Goal: Information Seeking & Learning: Learn about a topic

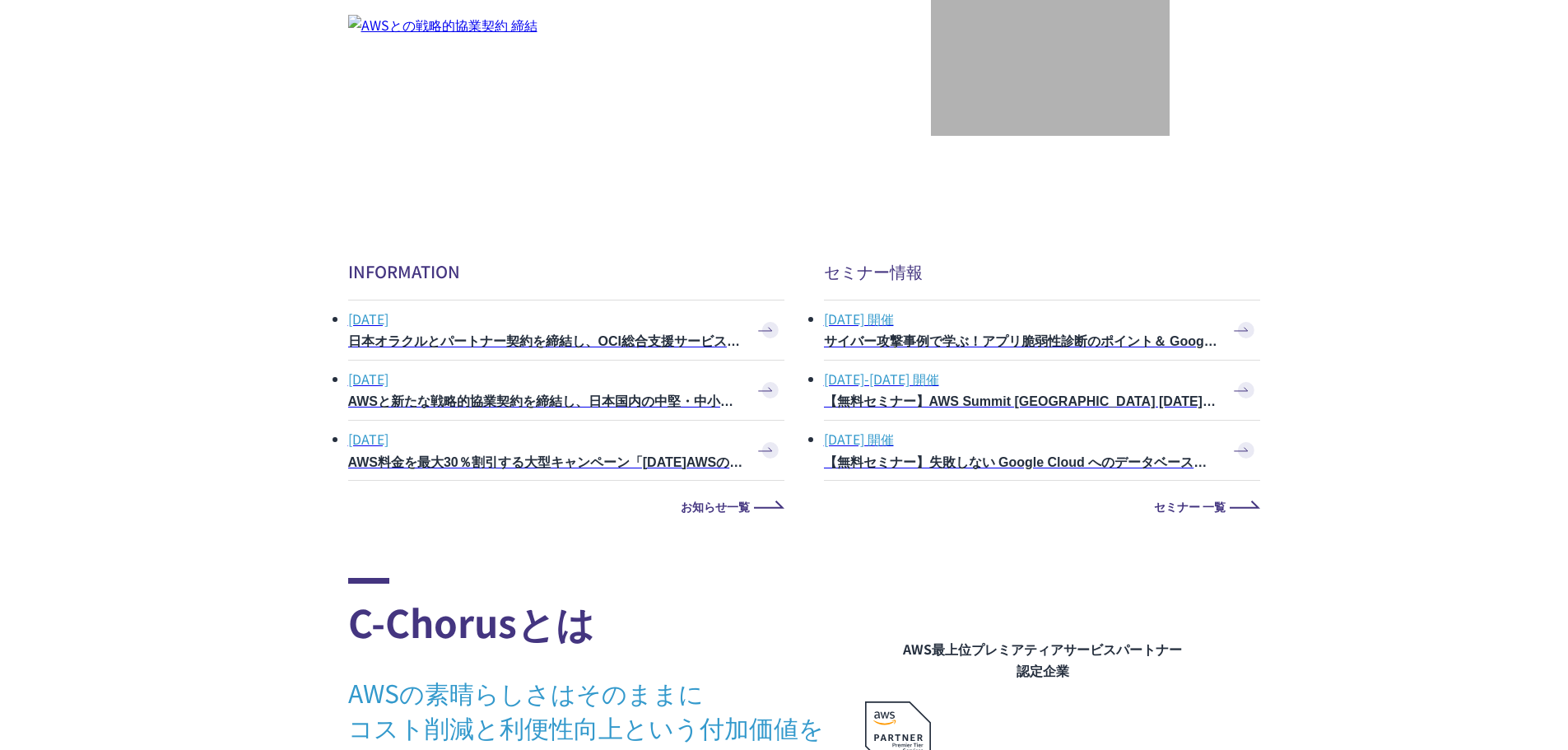
scroll to position [2881, 0]
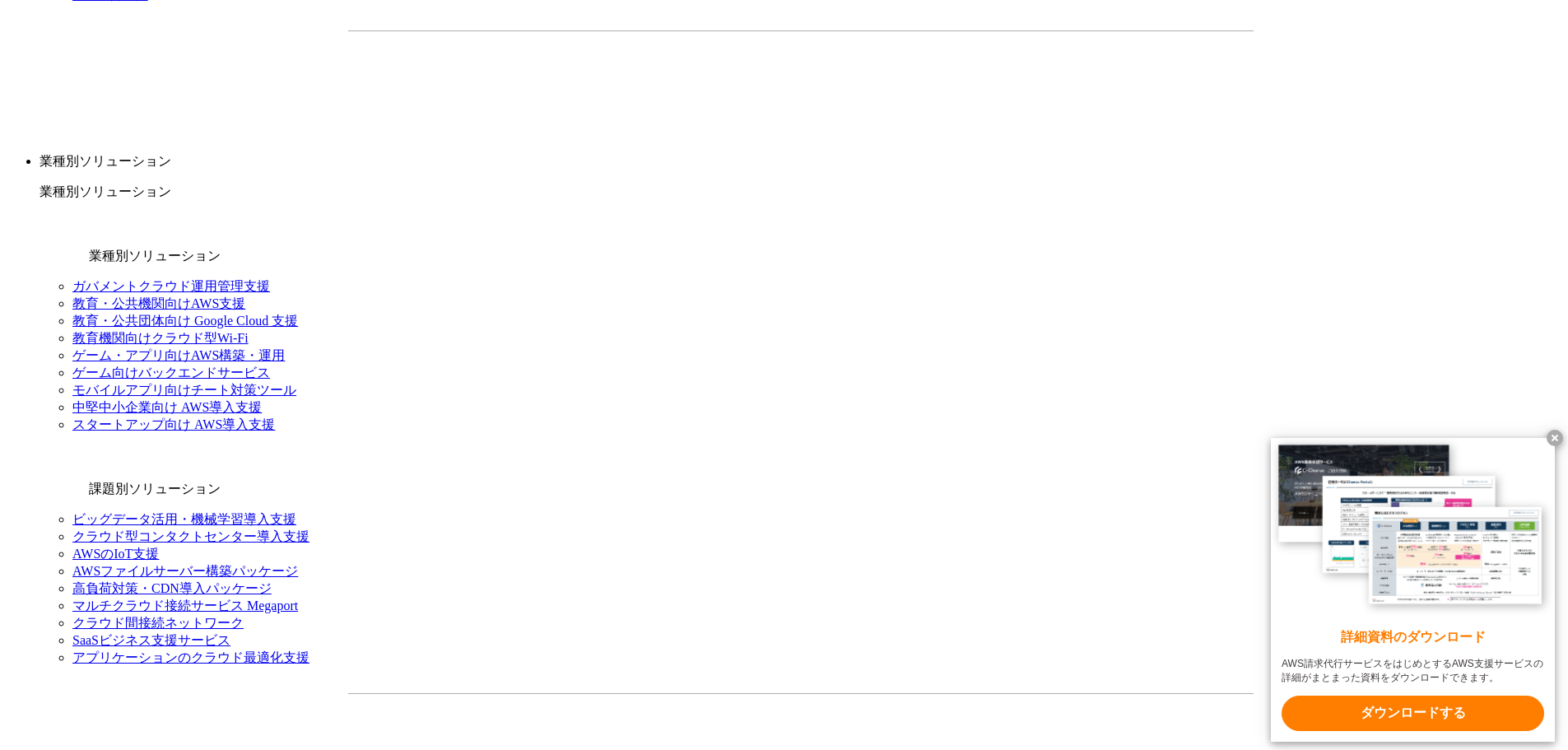
scroll to position [1646, 0]
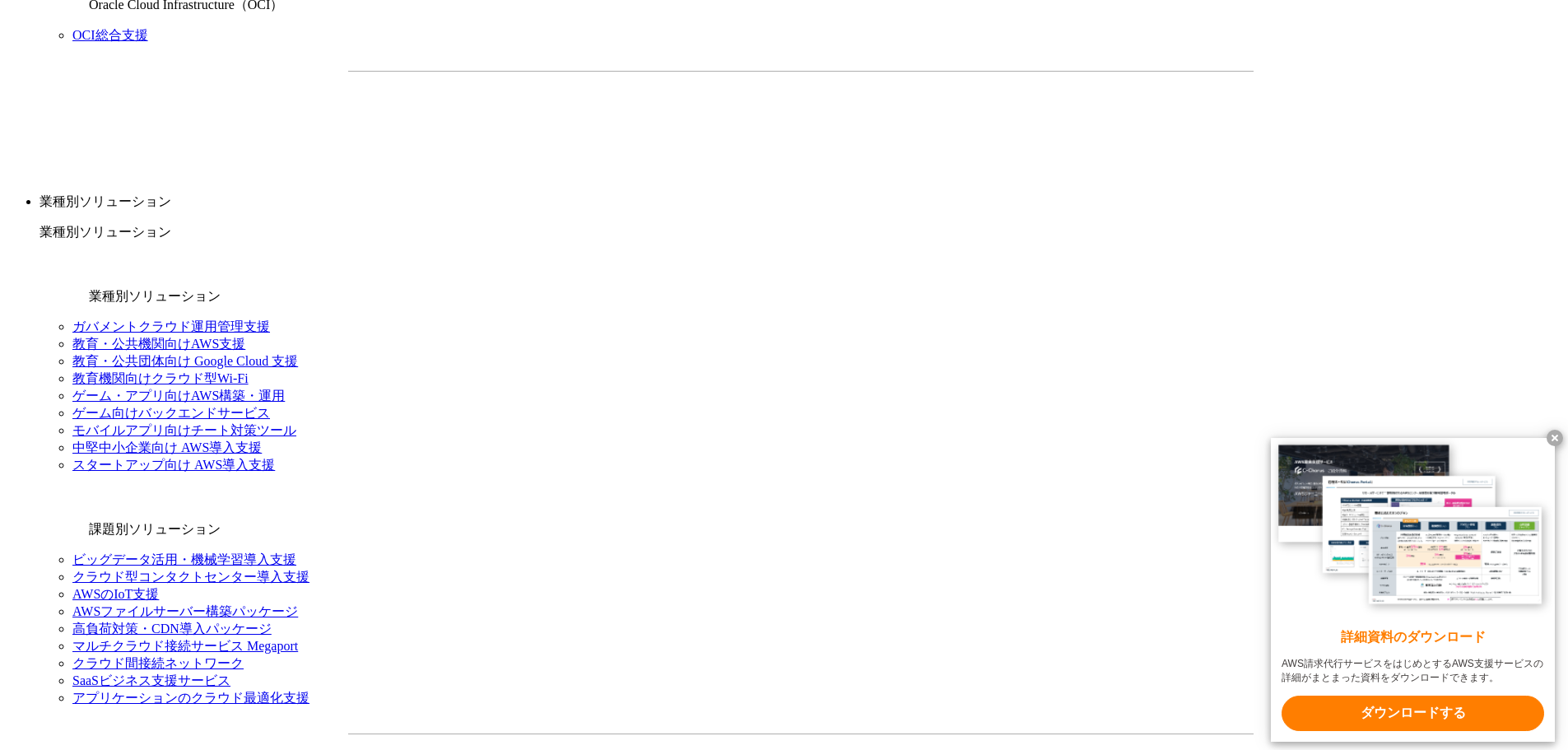
drag, startPoint x: 504, startPoint y: 358, endPoint x: 562, endPoint y: 416, distance: 82.0
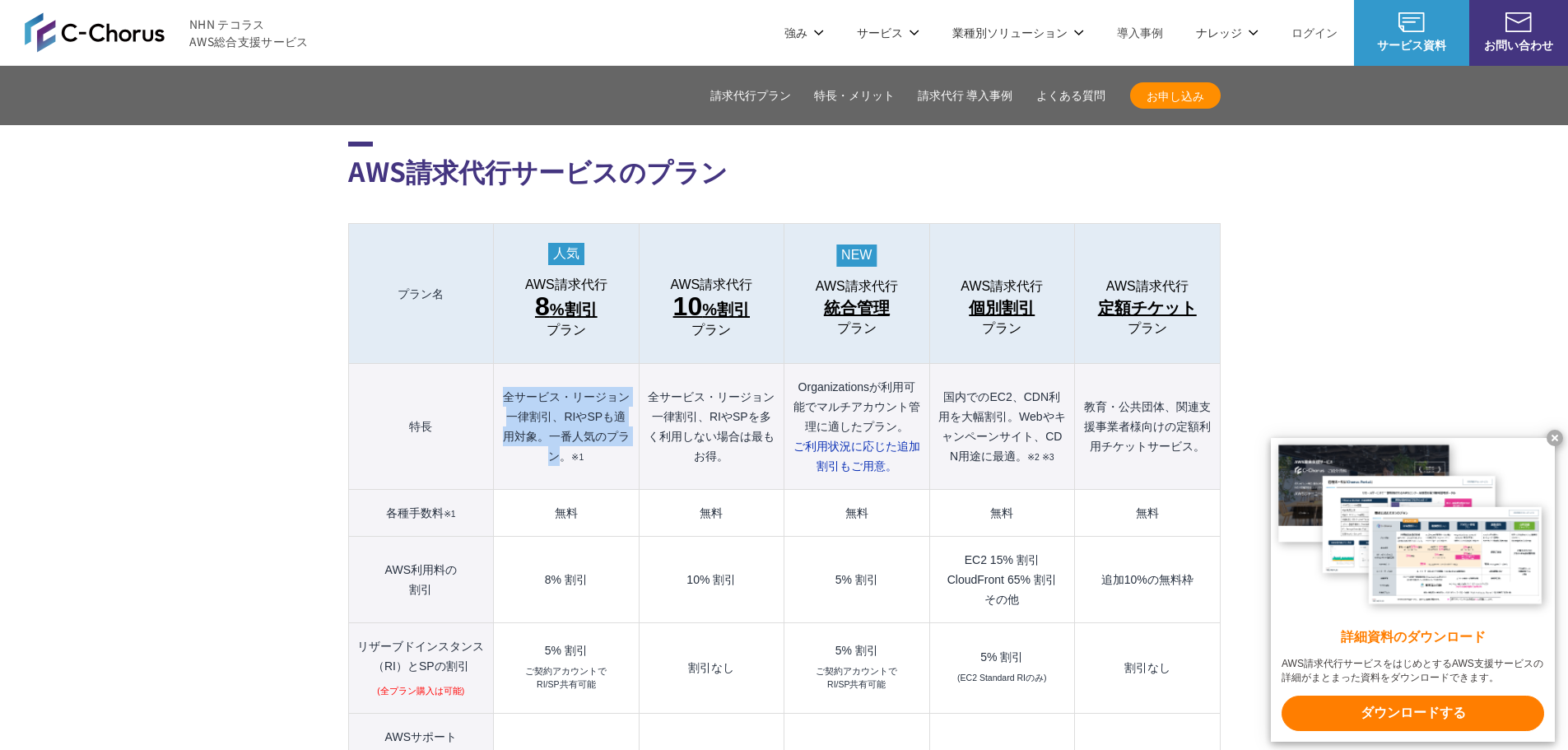
click at [562, 416] on th "全サービス・リージョン一律割引、RIやSPも適用対象。一番人気のプラン。 ※1" at bounding box center [566, 427] width 145 height 126
copy th "全サービス・リージョン一律割引、RIやSPも適用対象。一番人気のプラン"
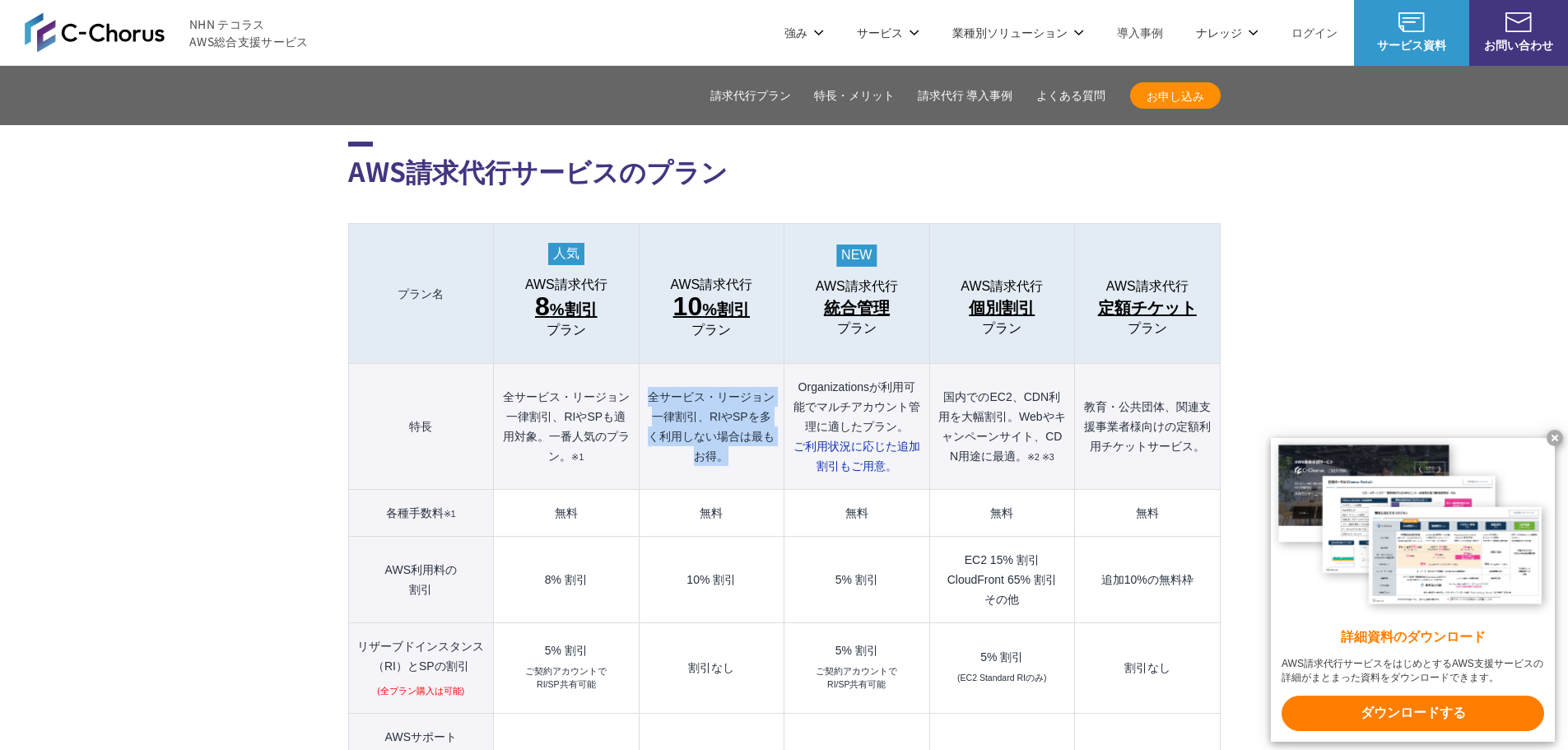
drag, startPoint x: 651, startPoint y: 358, endPoint x: 763, endPoint y: 415, distance: 125.7
click at [763, 415] on th "全サービス・リージョン一律割引、RIやSPを多く利用しない場合は最もお得。" at bounding box center [711, 427] width 145 height 126
copy th "全サービス・リージョン一律割引、RIやSPを多く利用しない場合は最もお得。"
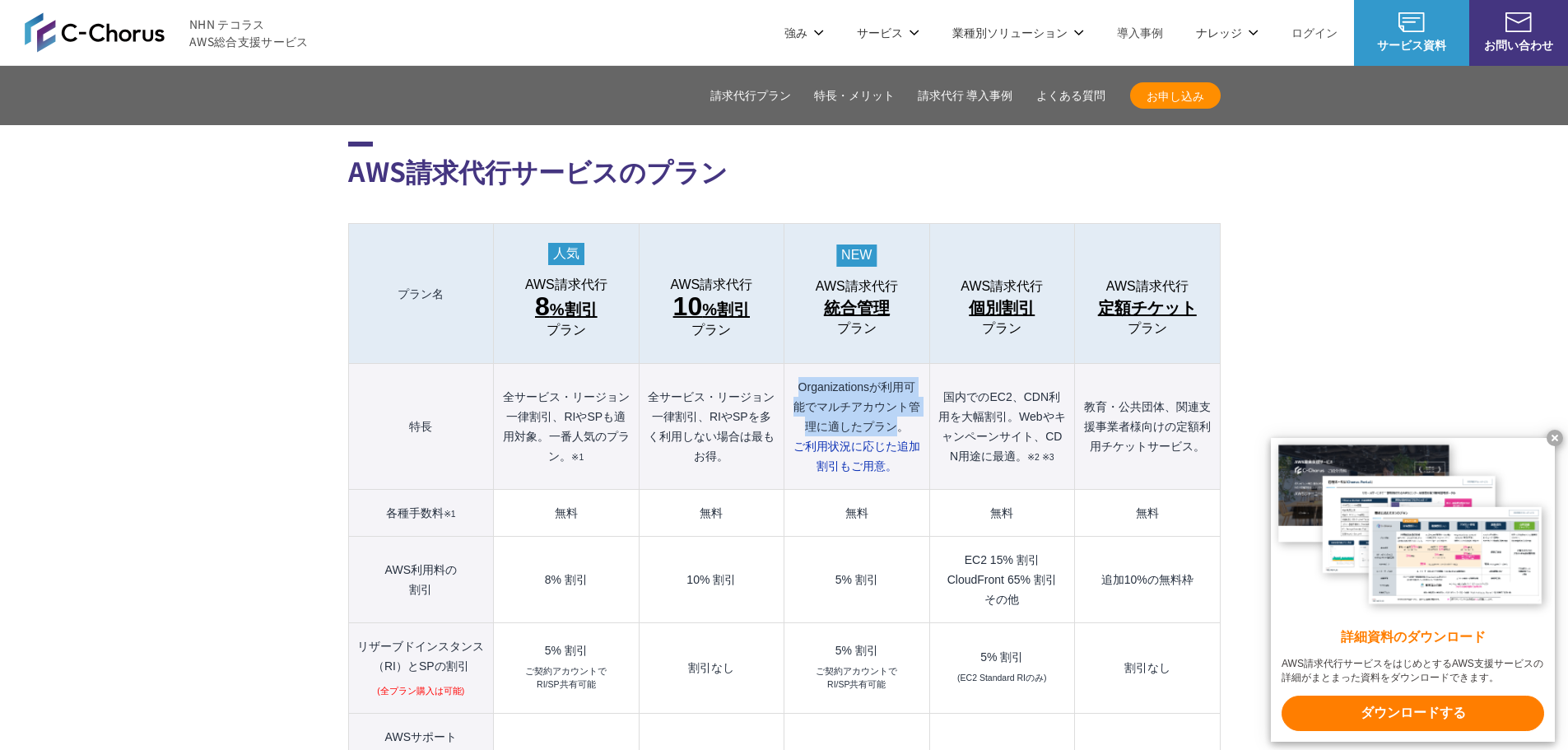
drag, startPoint x: 901, startPoint y: 392, endPoint x: 785, endPoint y: 348, distance: 124.1
click at [785, 364] on th "Organizationsが利用可能でマルチアカウント管理に適したプラン。 ご利用状況に応じた 追加割引もご用意。" at bounding box center [857, 427] width 145 height 126
copy th "Organizationsが利用可能でマルチアカウント管理に適したプラン"
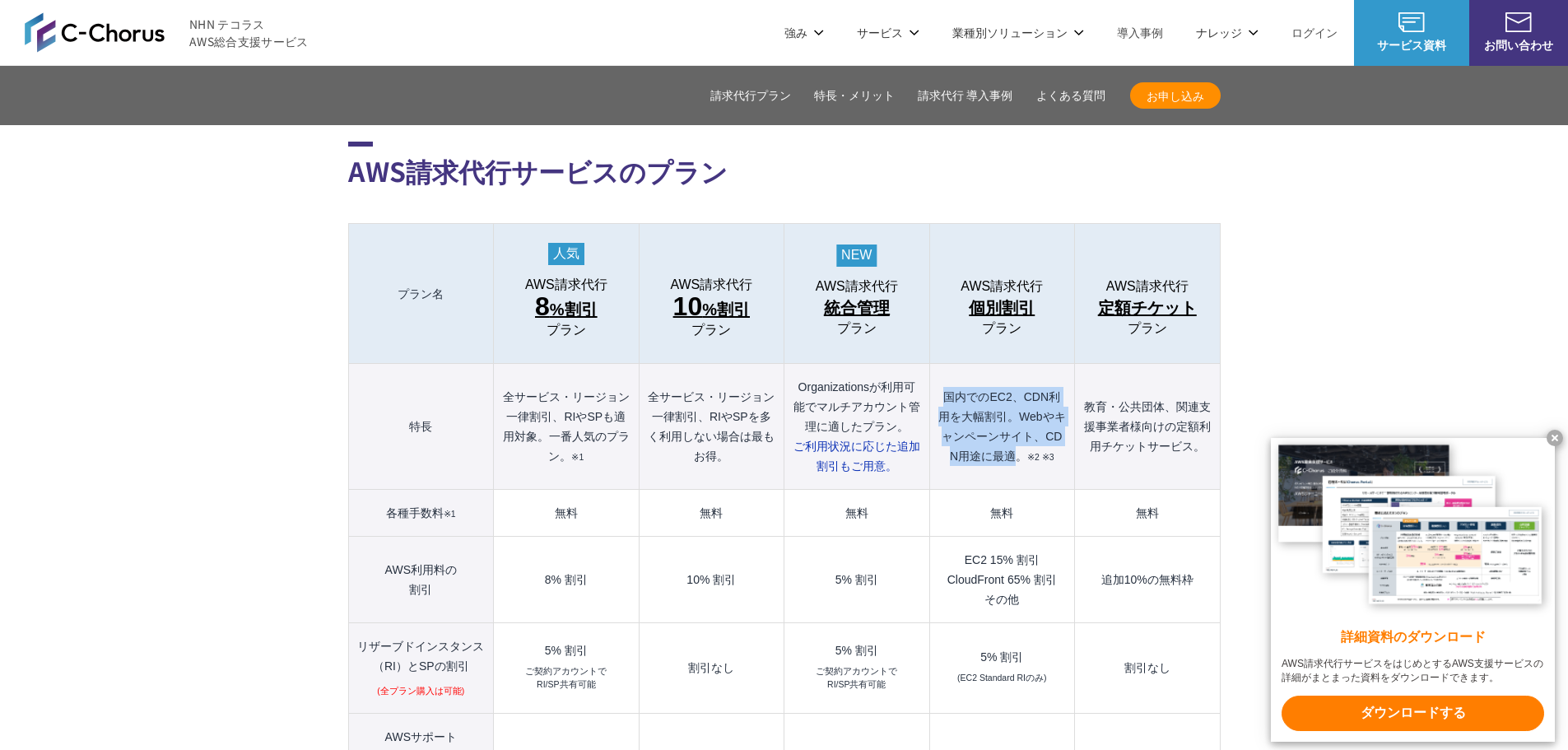
drag, startPoint x: 1012, startPoint y: 420, endPoint x: 936, endPoint y: 363, distance: 95.0
click at [936, 364] on th "国内でのEC2、CDN利用を大幅割引。Webやキャンペーンサイト、CDN用途に最適。 ※2 ※3" at bounding box center [1001, 427] width 145 height 126
copy th "国内でのEC2、CDN利用を大幅割引。Webやキャンペーンサイト、CDN用途に最適"
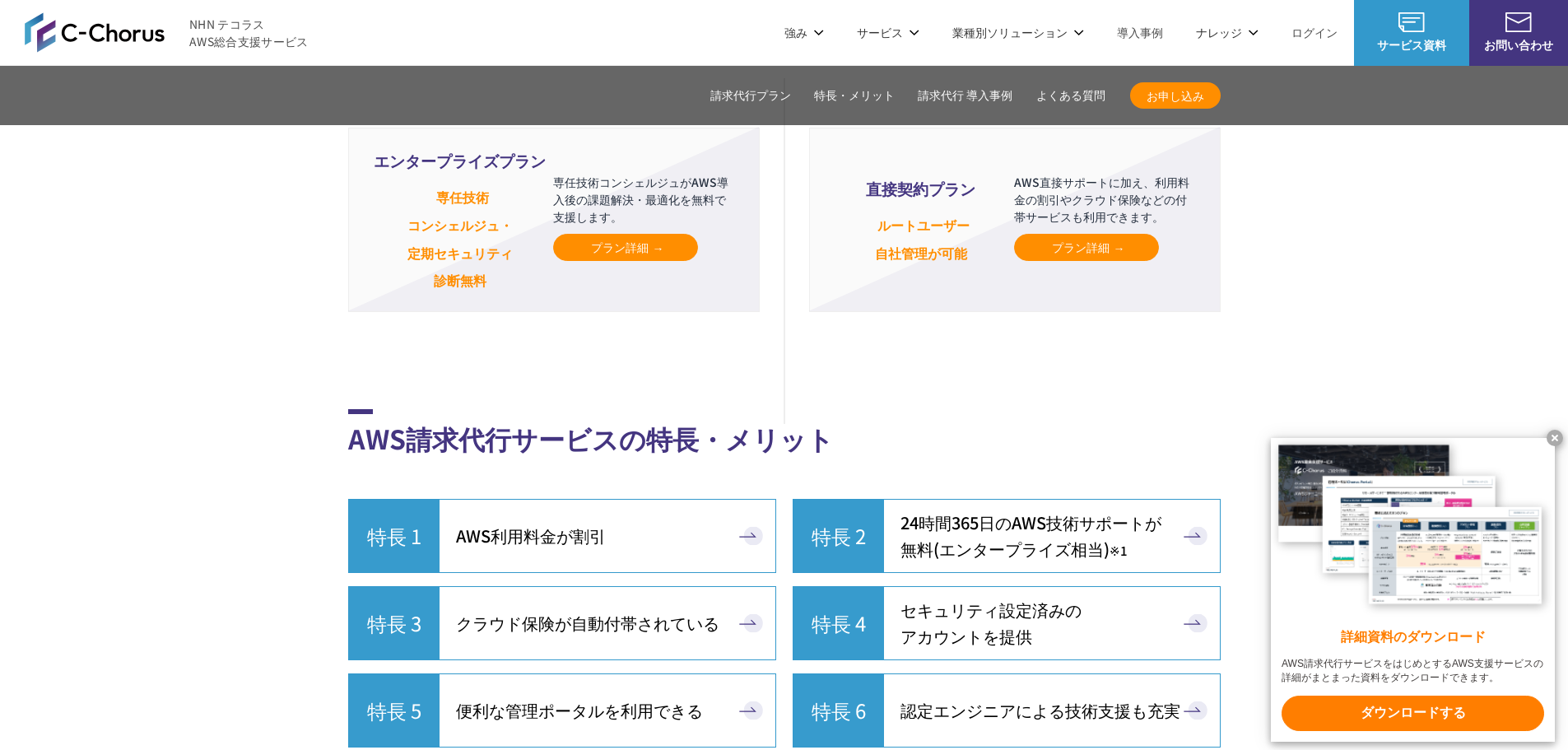
scroll to position [3787, 0]
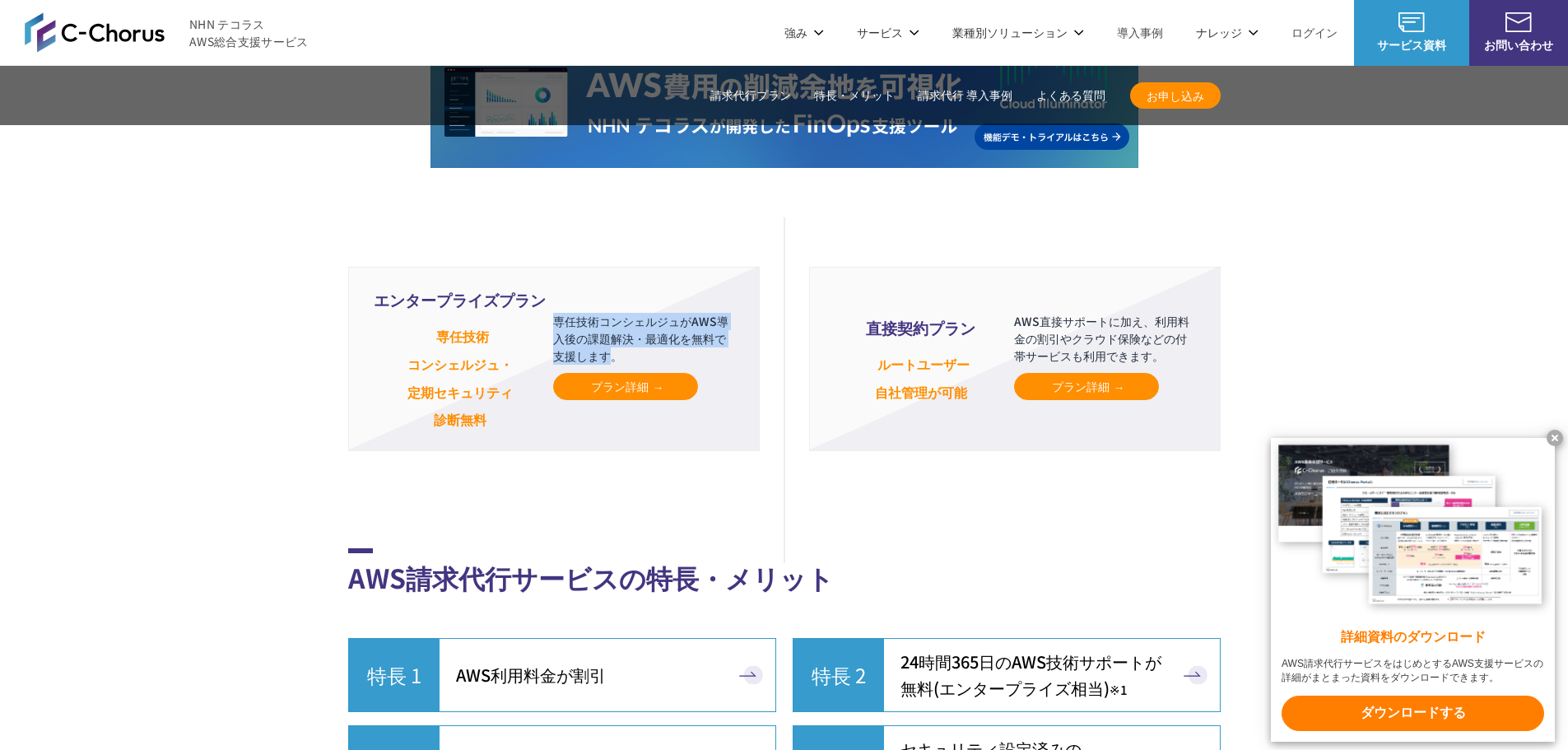
drag, startPoint x: 605, startPoint y: 318, endPoint x: 555, endPoint y: 292, distance: 56.4
click at [555, 313] on p "専任技術コンシェルジュがAWS導入後の課題解決・最適化を無料で支援します。" at bounding box center [643, 339] width 181 height 52
copy p "専任技術コンシェルジュがAWS導入後の課題解決・最適化を無料で支援します"
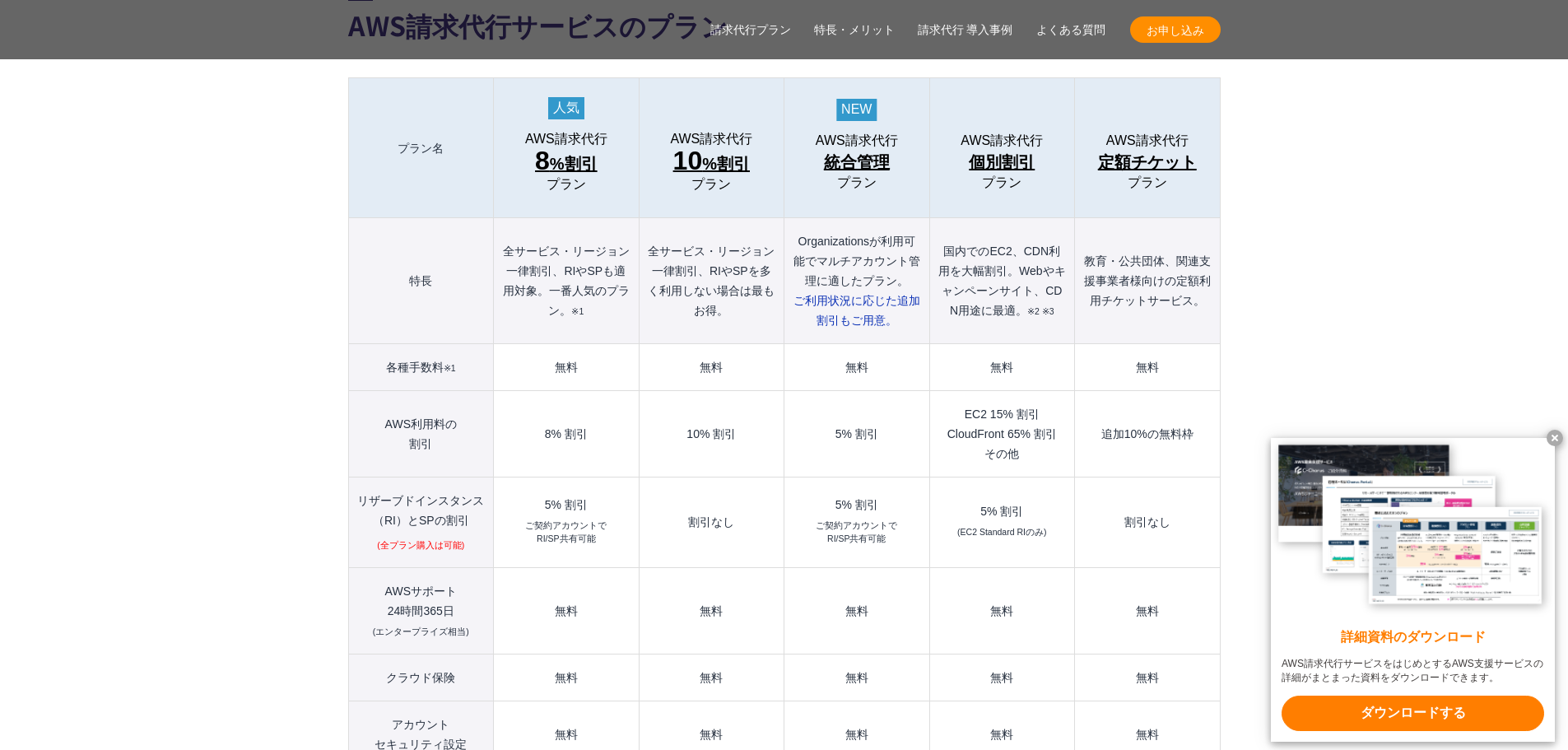
scroll to position [1811, 0]
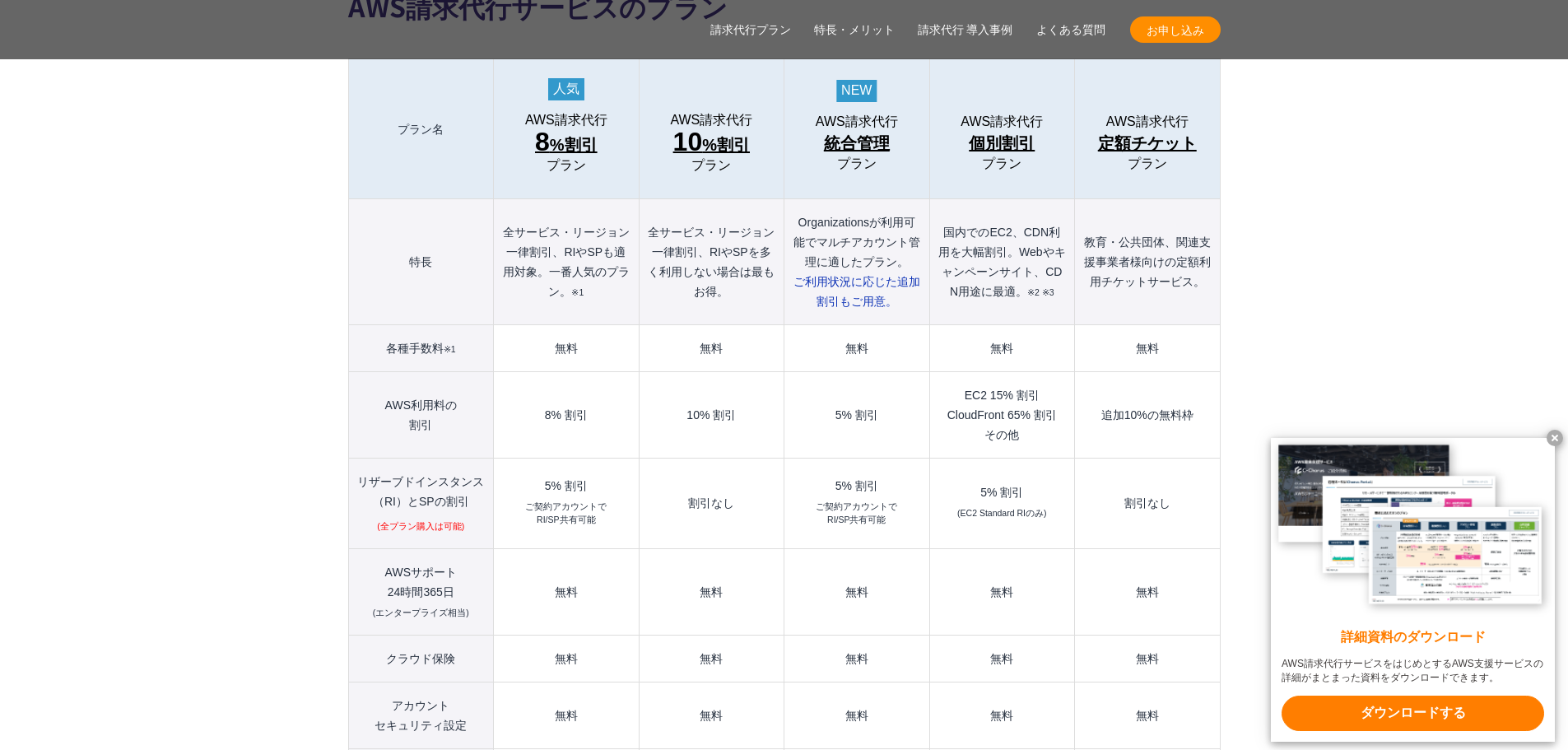
click at [710, 129] on span "10 %割引" at bounding box center [711, 143] width 77 height 29
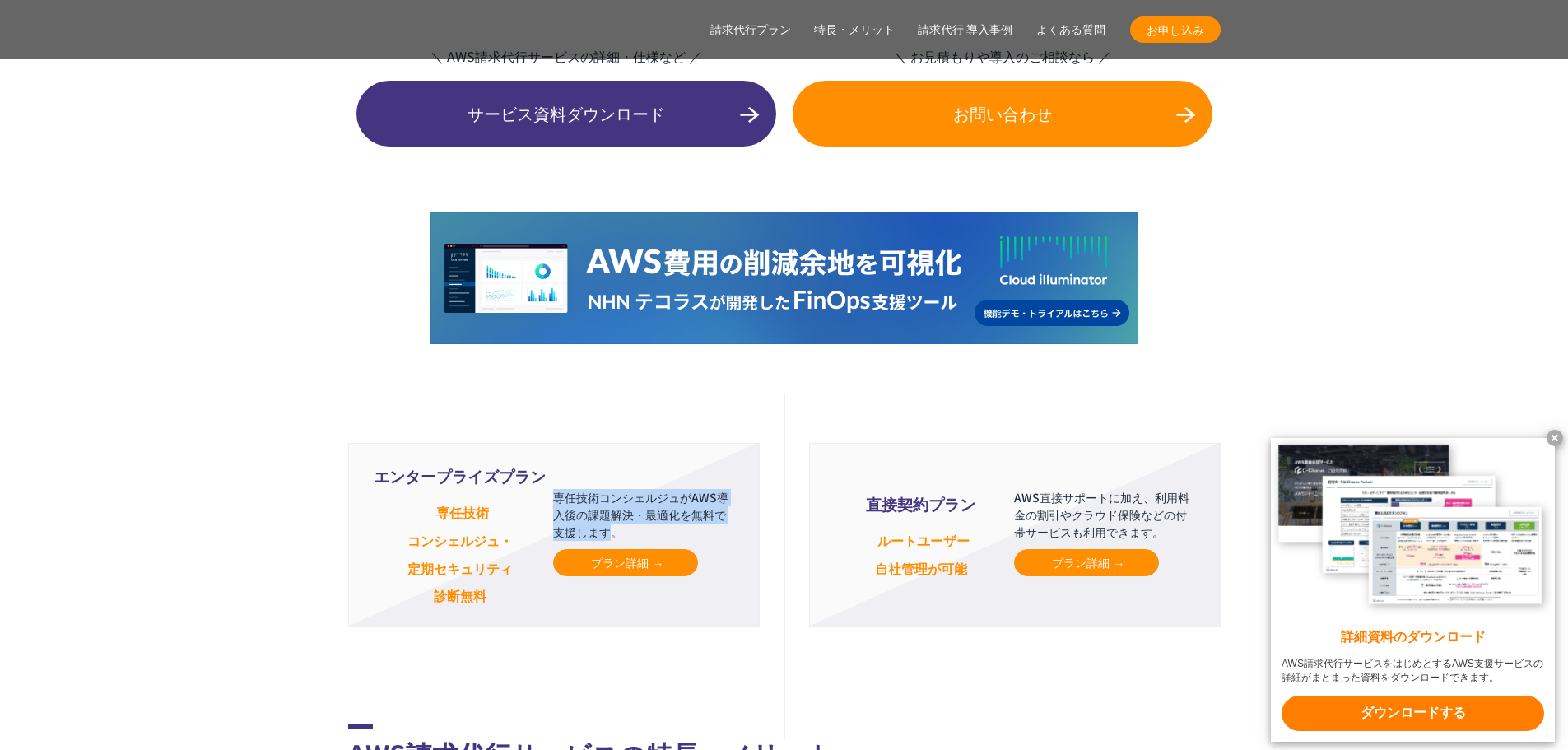
scroll to position [3705, 0]
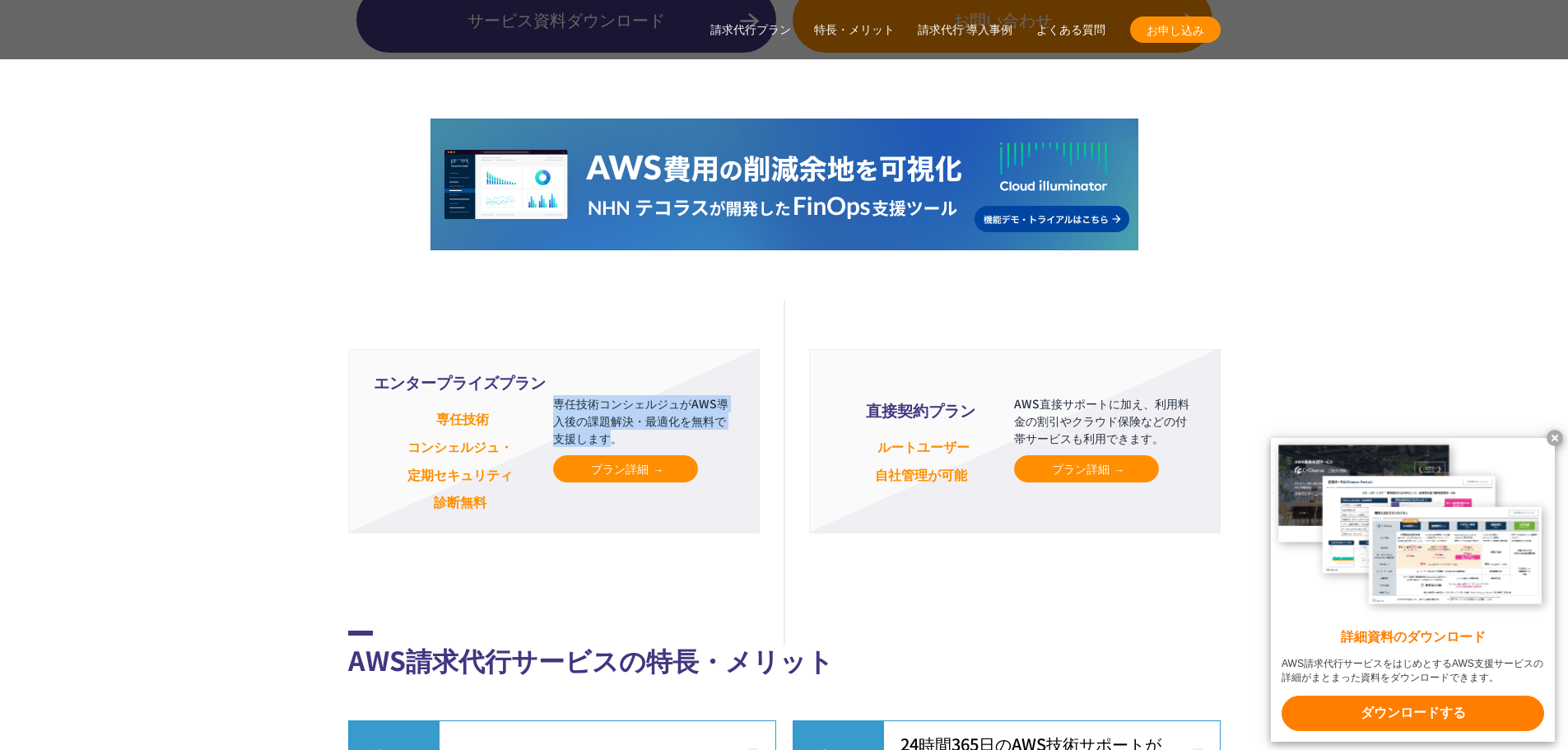
click at [604, 460] on span "プラン詳細" at bounding box center [626, 468] width 69 height 18
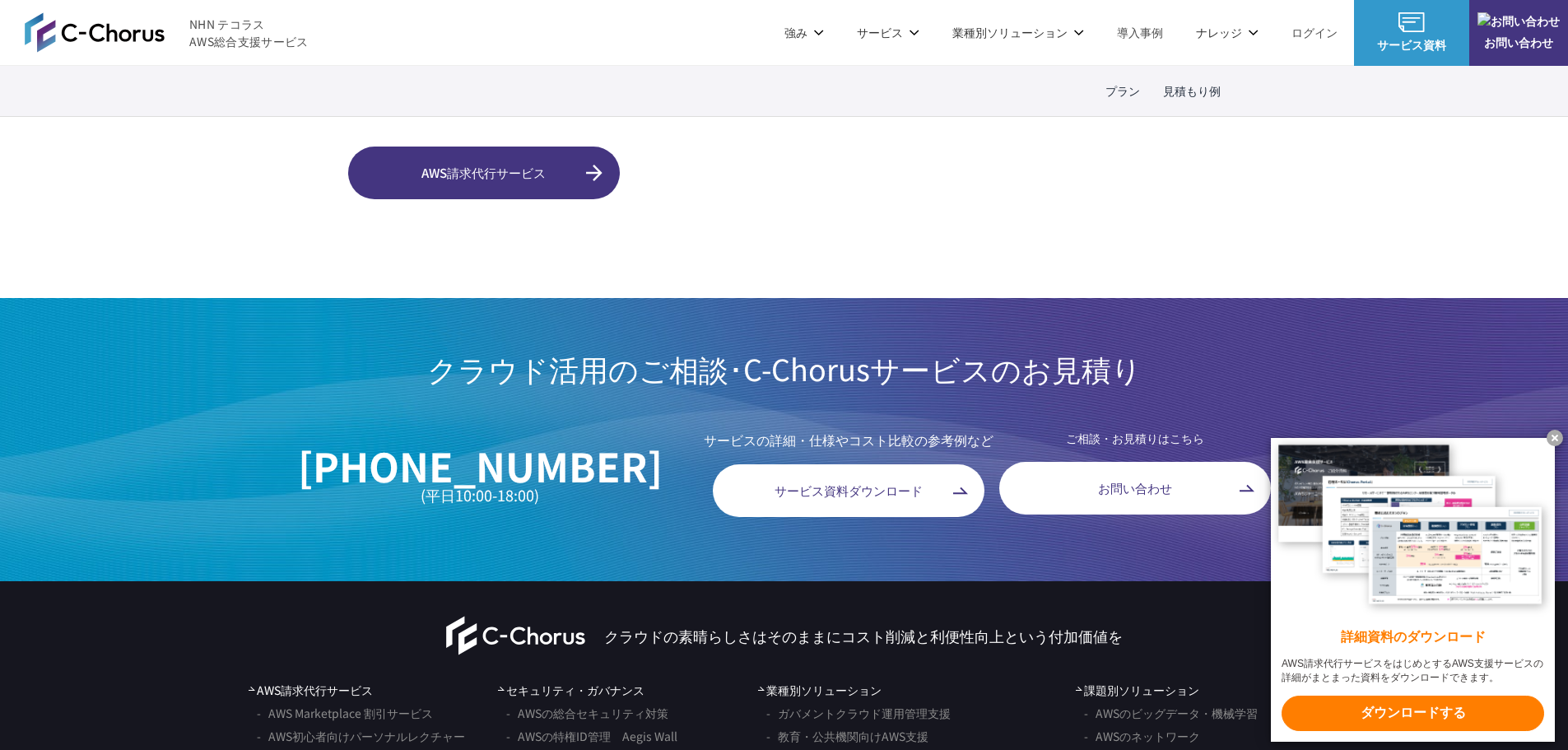
scroll to position [4199, 0]
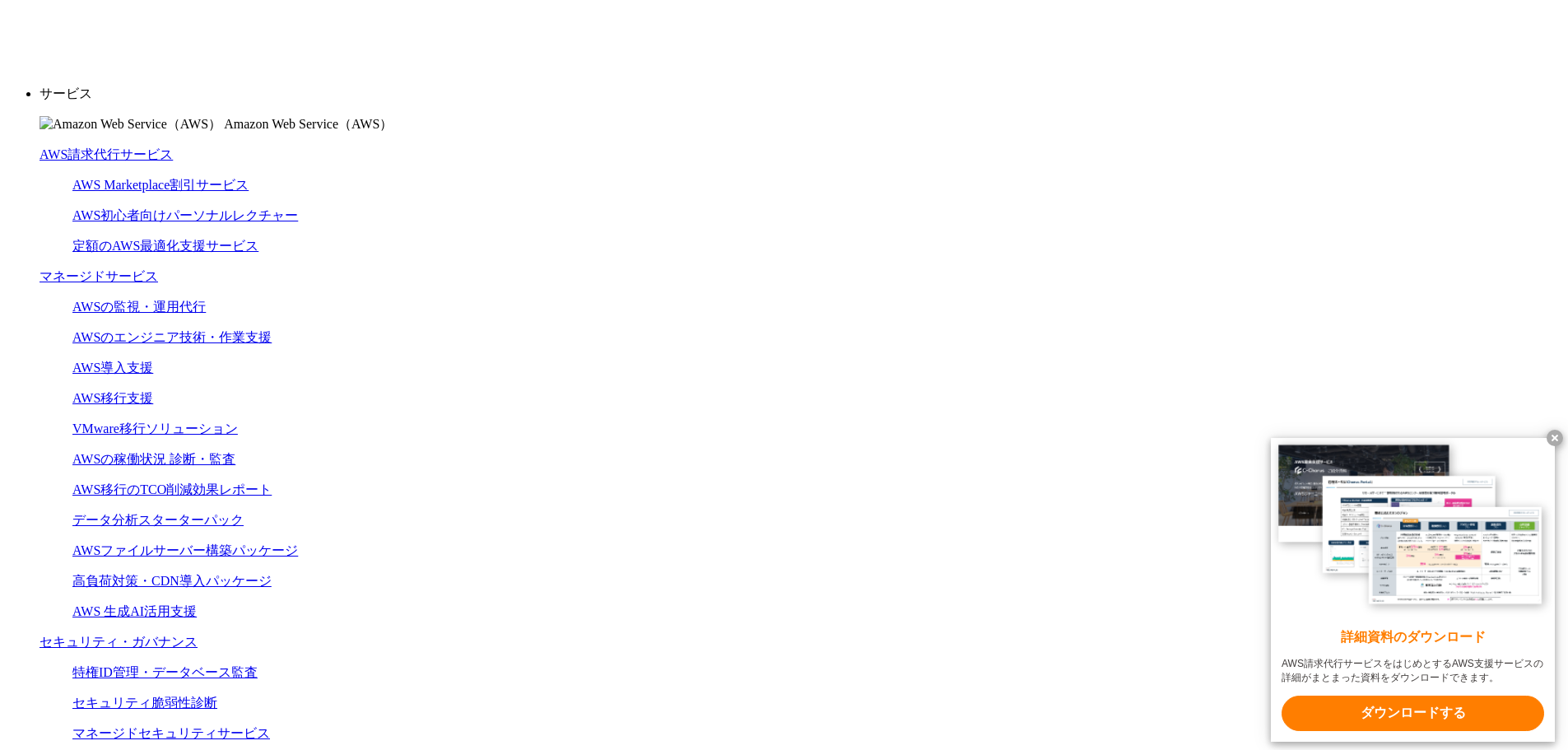
scroll to position [330, 0]
